Goal: Information Seeking & Learning: Learn about a topic

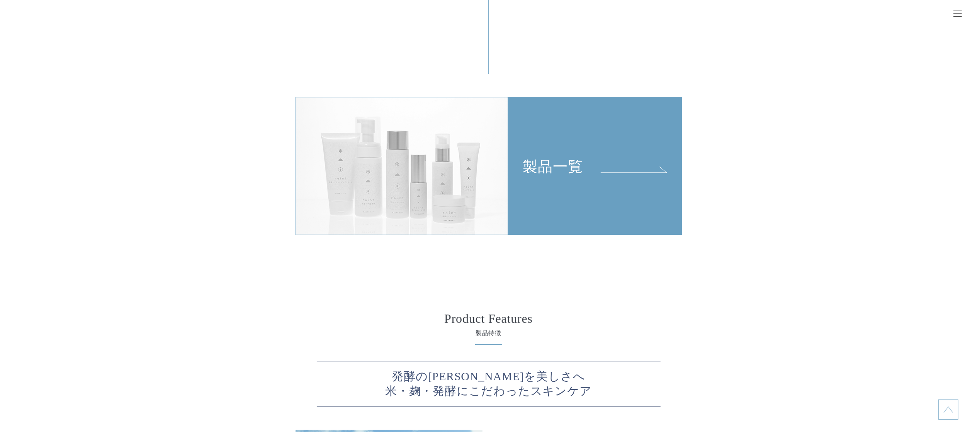
scroll to position [1833, 0]
click at [408, 187] on img at bounding box center [402, 165] width 212 height 138
click at [632, 151] on div "製品一覧" at bounding box center [594, 136] width 173 height 78
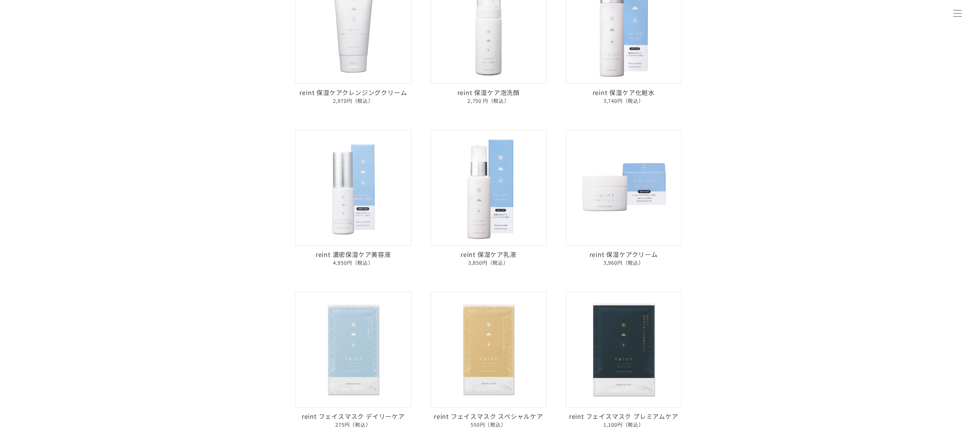
scroll to position [169, 0]
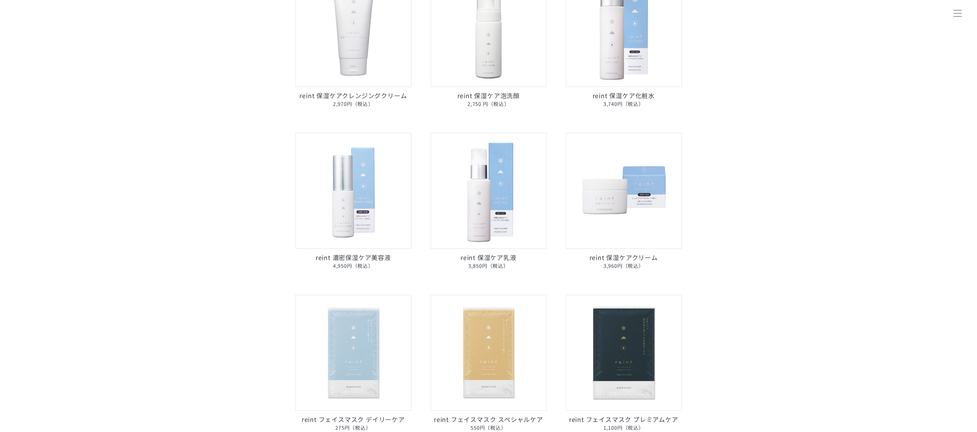
click at [524, 63] on img at bounding box center [489, 29] width 116 height 116
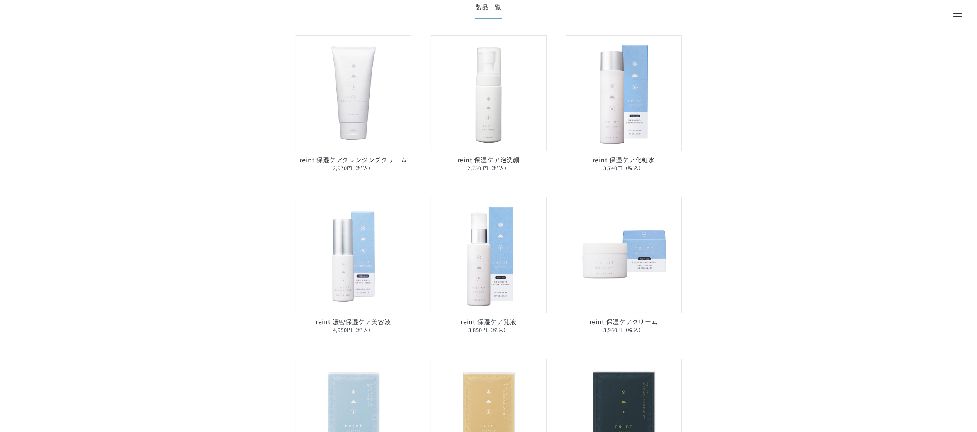
scroll to position [103, 0]
click at [368, 259] on img at bounding box center [354, 257] width 116 height 116
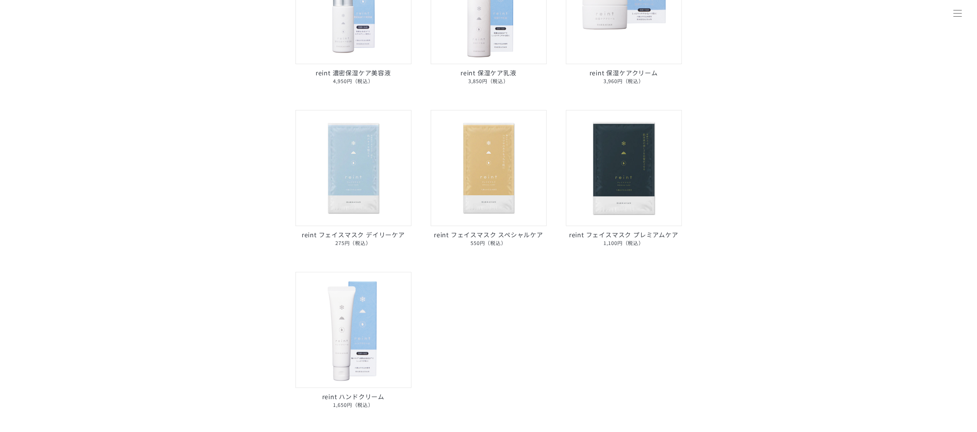
scroll to position [356, 0]
click at [362, 322] on img at bounding box center [354, 328] width 116 height 116
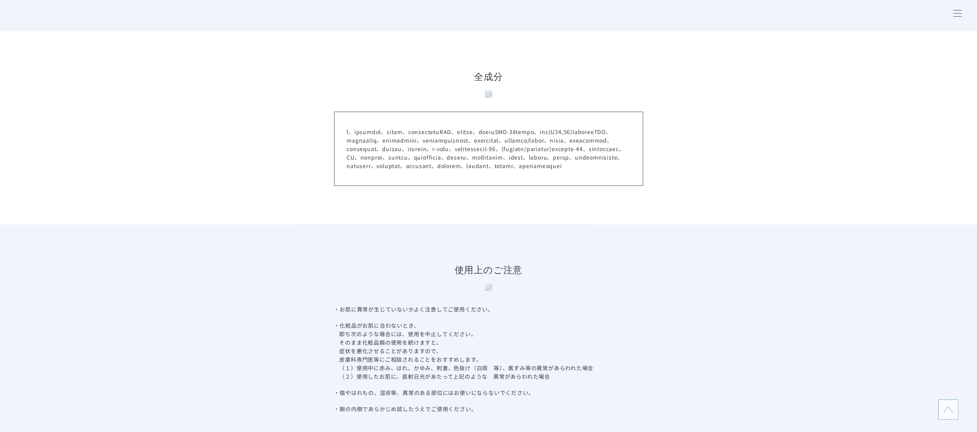
scroll to position [2314, 0]
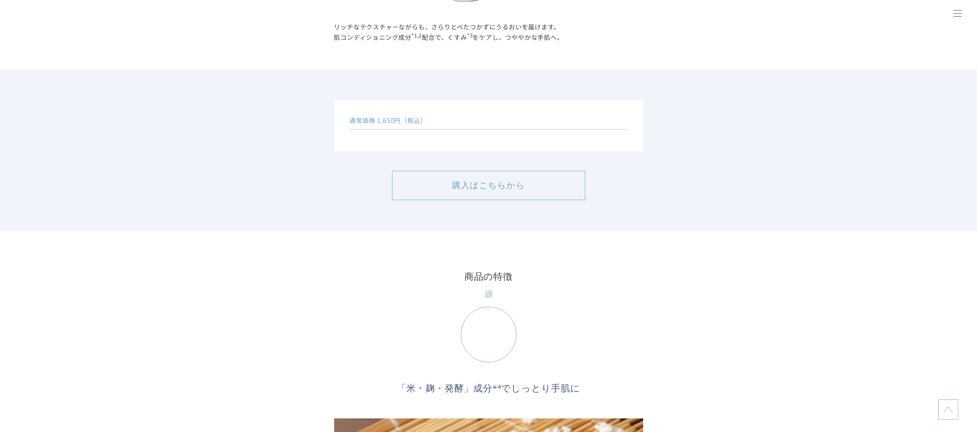
scroll to position [237, 0]
